Goal: Transaction & Acquisition: Purchase product/service

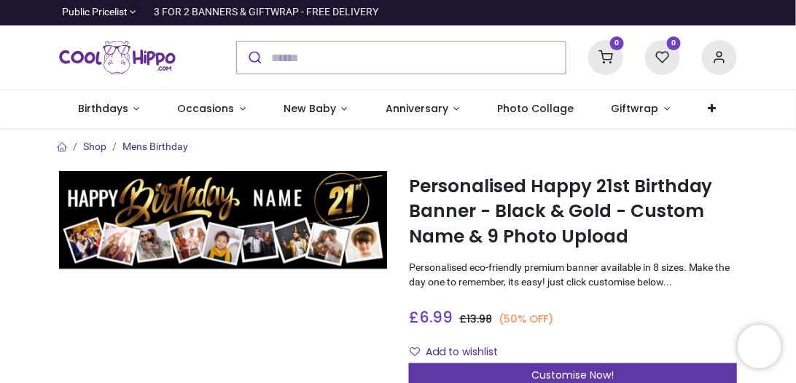
click at [575, 372] on span "Customise Now!" at bounding box center [573, 375] width 82 height 15
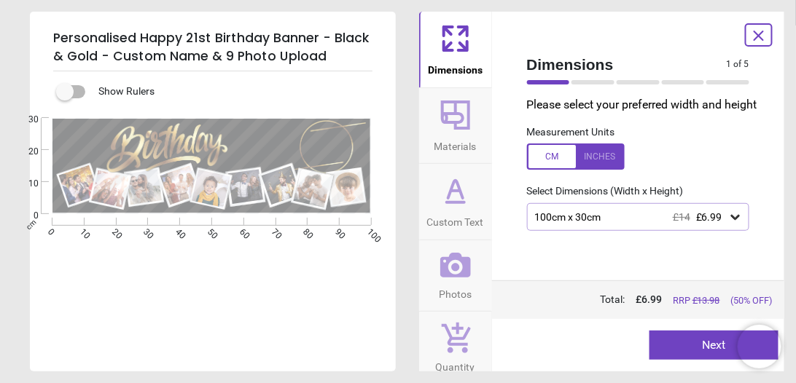
click at [733, 220] on icon at bounding box center [735, 217] width 9 height 5
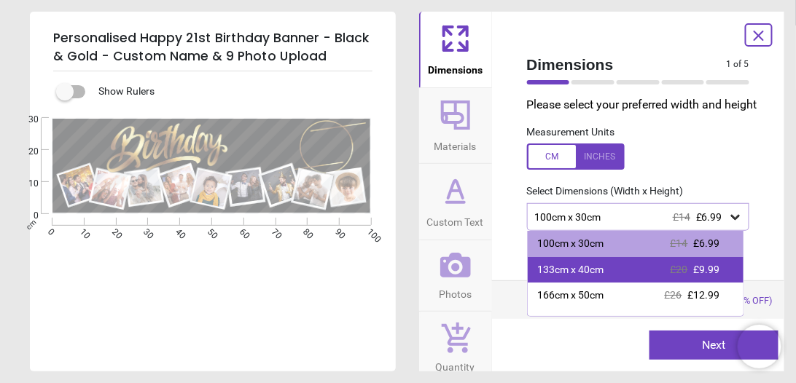
click at [616, 278] on div "133cm x 40cm £20 £9.99" at bounding box center [636, 270] width 216 height 26
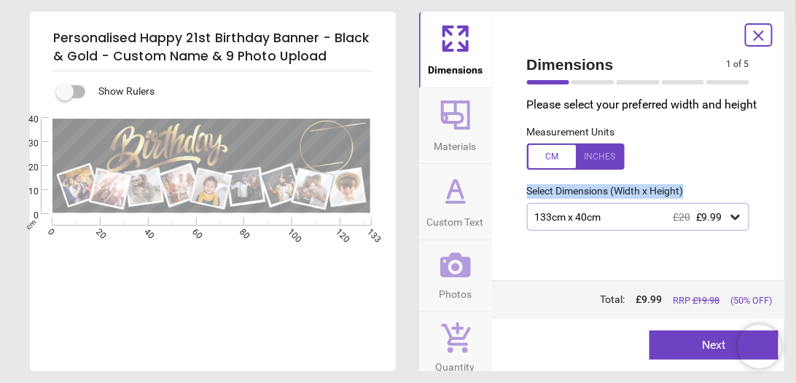
drag, startPoint x: 756, startPoint y: 171, endPoint x: 751, endPoint y: 197, distance: 26.7
click at [751, 197] on div "Please select your preferred width and height Measurement Units Select Dimensio…" at bounding box center [638, 189] width 246 height 184
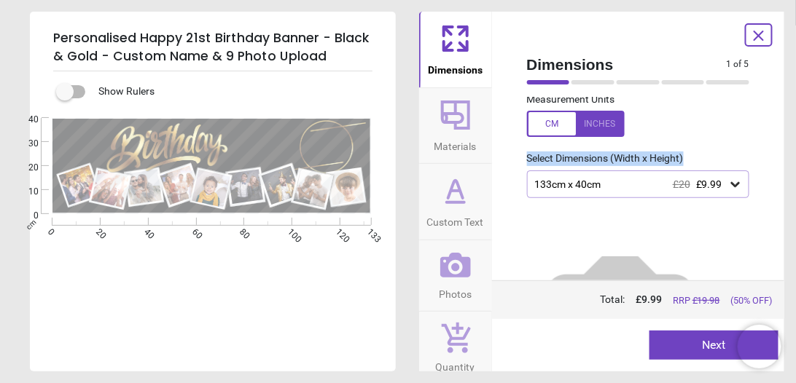
scroll to position [24, 0]
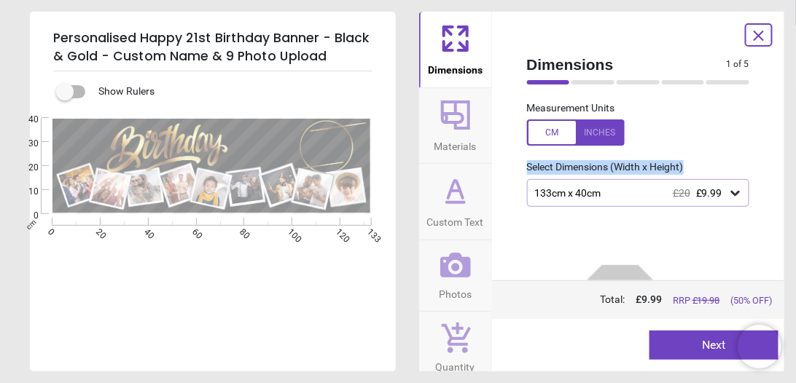
click at [456, 143] on span "Materials" at bounding box center [455, 144] width 42 height 22
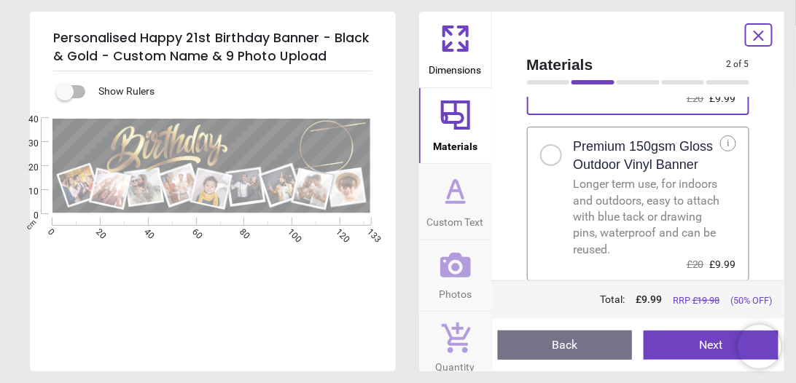
scroll to position [197, 0]
click at [558, 153] on div at bounding box center [551, 155] width 22 height 22
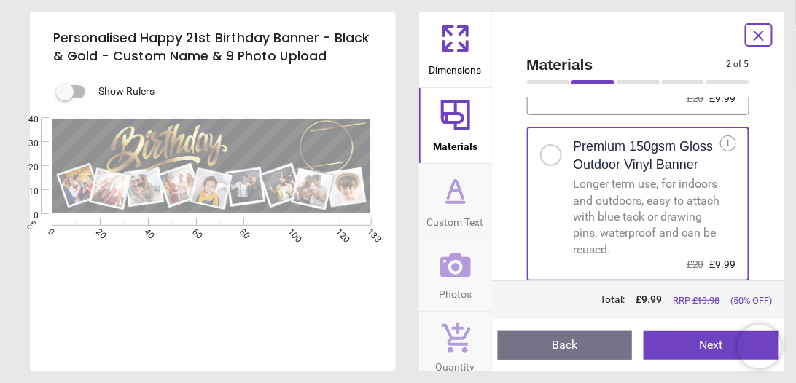
click at [477, 189] on button "Custom Text" at bounding box center [455, 202] width 73 height 76
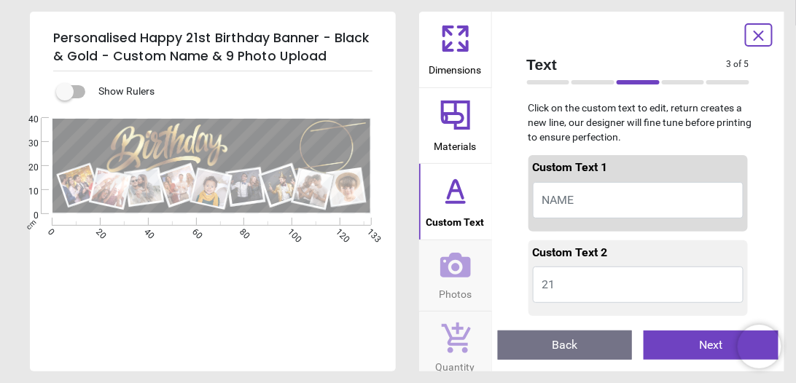
click at [593, 196] on button "NAME" at bounding box center [638, 200] width 211 height 36
click at [576, 198] on button "NAME" at bounding box center [638, 200] width 211 height 36
type textarea "*****"
click at [530, 289] on div "Custom Text 2 21" at bounding box center [638, 278] width 220 height 76
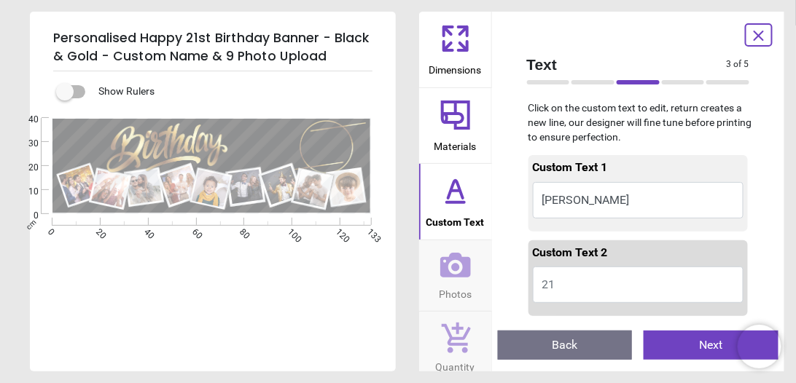
click at [344, 304] on div "e ***** E E E" at bounding box center [211, 309] width 363 height 383
click at [653, 276] on button "21" at bounding box center [638, 285] width 211 height 36
click at [646, 283] on button "21" at bounding box center [638, 285] width 211 height 36
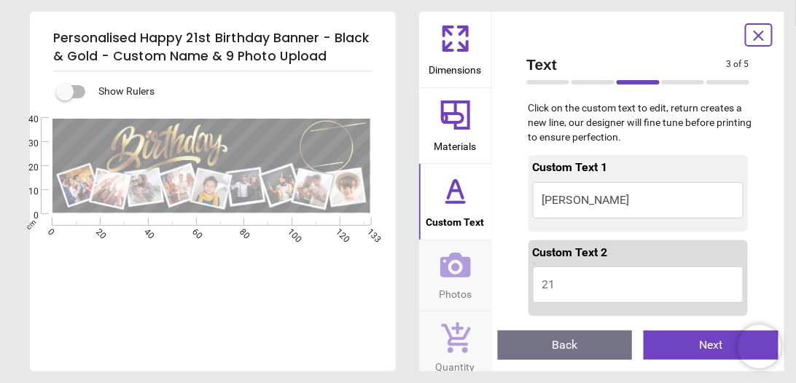
click at [473, 276] on button "Photos" at bounding box center [455, 275] width 73 height 71
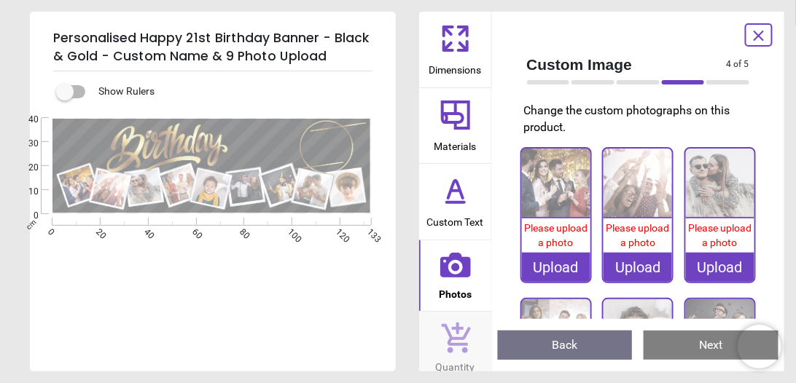
click at [561, 194] on img at bounding box center [556, 183] width 68 height 68
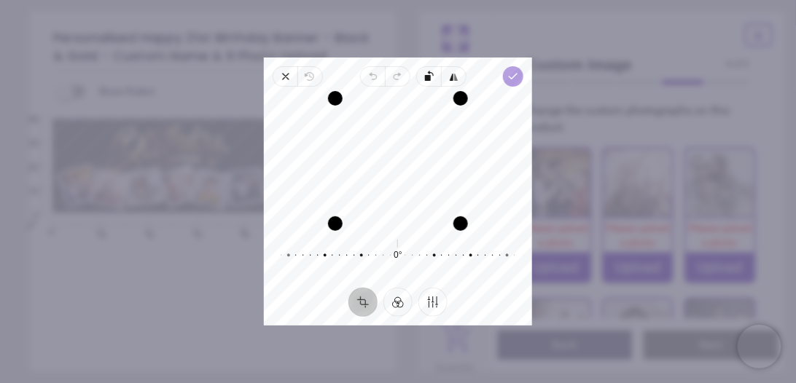
click at [504, 71] on span "Done" at bounding box center [513, 76] width 20 height 20
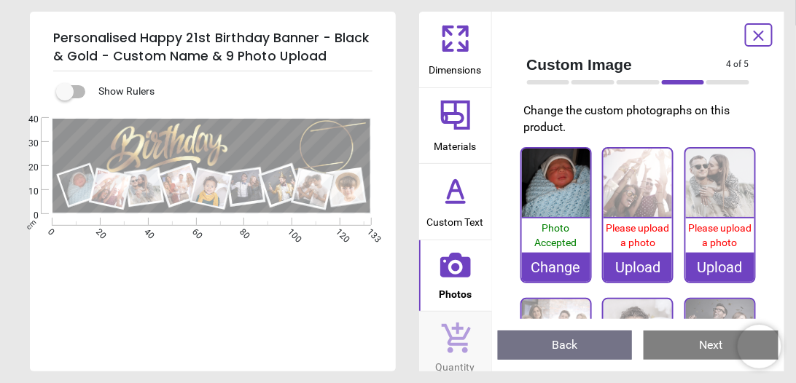
click at [125, 182] on image at bounding box center [109, 189] width 37 height 37
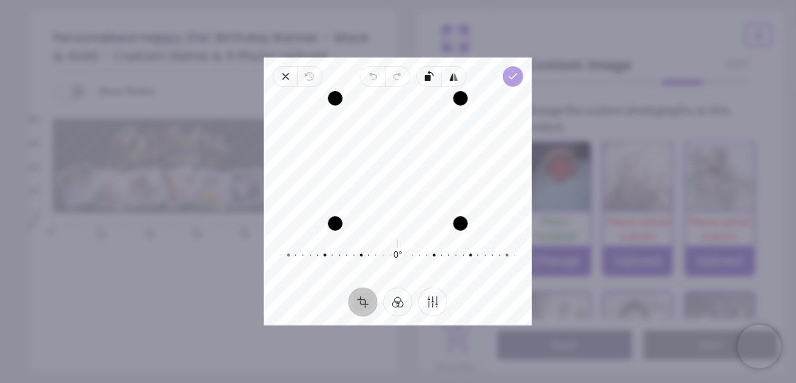
click at [512, 74] on icon "button" at bounding box center [513, 77] width 12 height 12
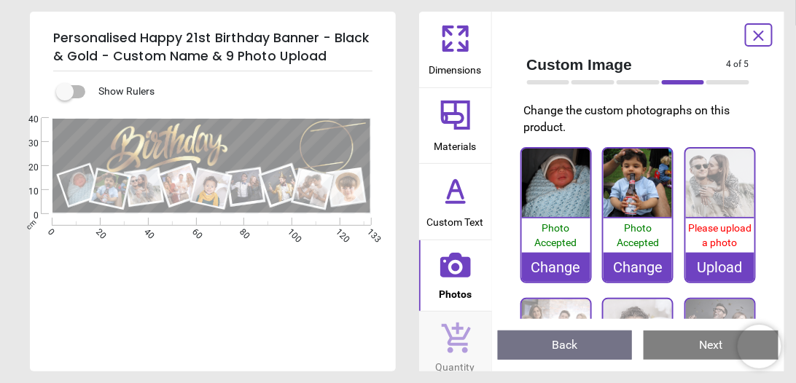
scroll to position [276, 0]
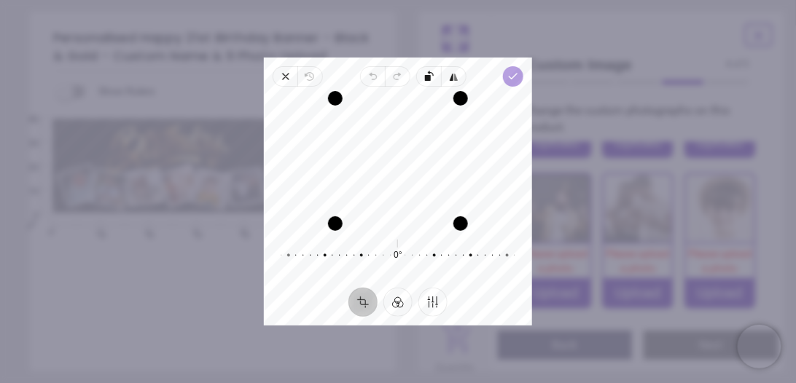
click at [507, 74] on icon "button" at bounding box center [513, 77] width 12 height 12
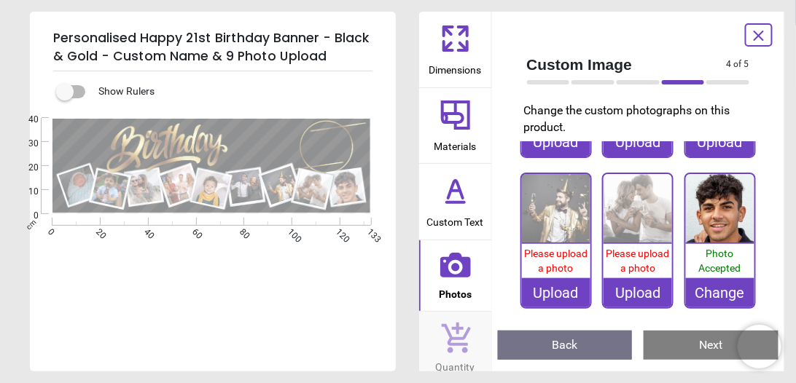
click at [345, 193] on image at bounding box center [347, 188] width 36 height 36
click at [633, 214] on img at bounding box center [637, 208] width 68 height 68
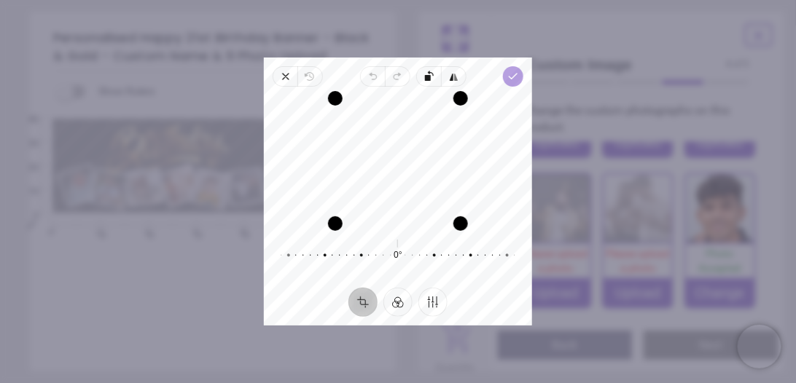
click at [510, 76] on polyline "button" at bounding box center [513, 76] width 8 height 5
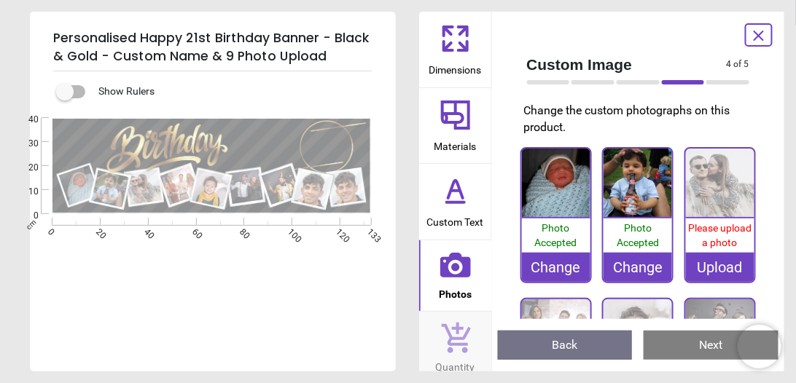
scroll to position [276, 0]
